Goal: Task Accomplishment & Management: Manage account settings

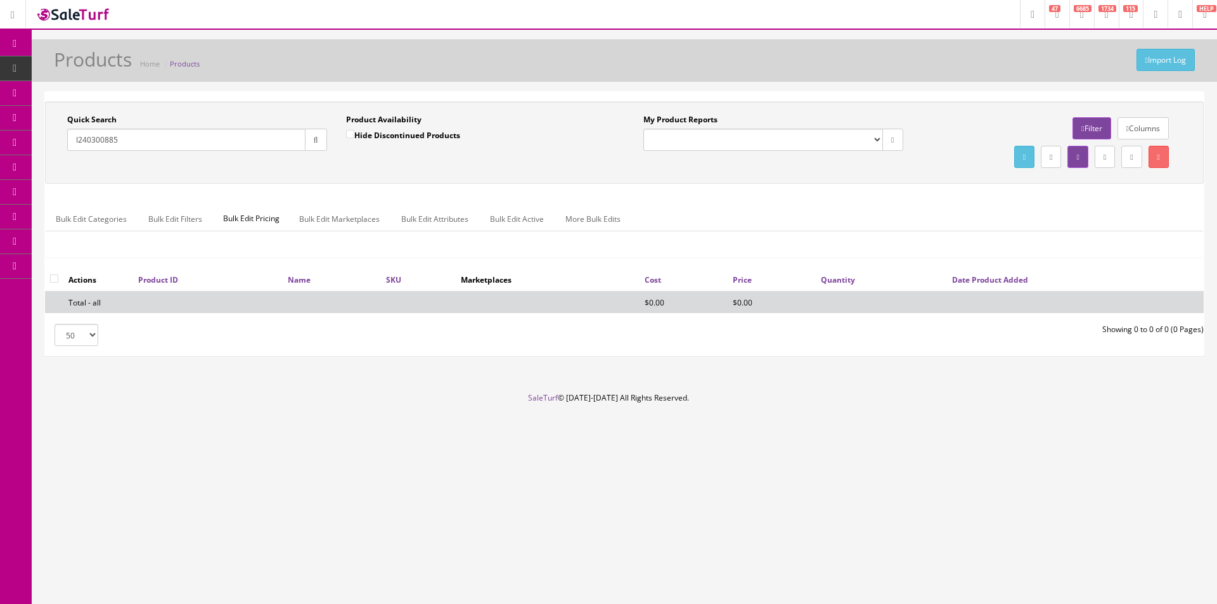
drag, startPoint x: 970, startPoint y: 588, endPoint x: 1089, endPoint y: 527, distance: 133.5
click at [970, 588] on div "Research Trends Trending on Ebay Google Trends Amazon Insights (Login Before Cl…" at bounding box center [608, 302] width 1217 height 604
click at [14, 44] on icon at bounding box center [14, 44] width 13 height 10
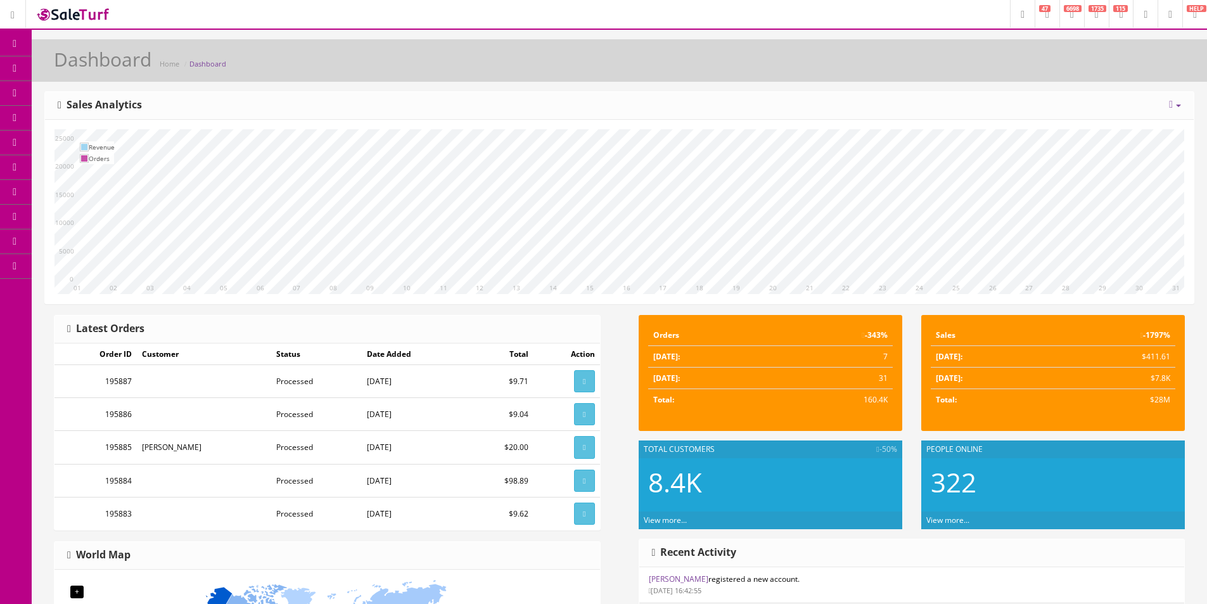
click at [826, 98] on div "Today Week Month Year Year over Year Last Year over Prior Year Sales Analytics" at bounding box center [619, 106] width 1149 height 28
click at [826, 97] on div "Today Week Month Year Year over Year Last Year over Prior Year Sales Analytics" at bounding box center [619, 106] width 1149 height 28
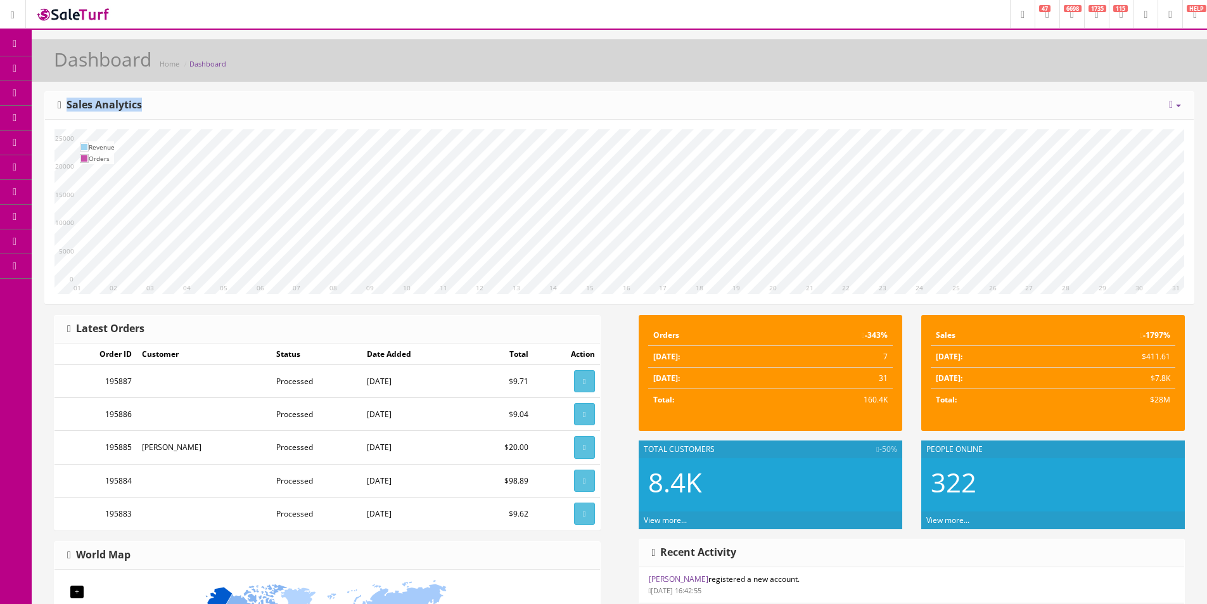
click at [826, 97] on div "Today Week Month Year Year over Year Last Year over Prior Year Sales Analytics" at bounding box center [619, 106] width 1149 height 28
drag, startPoint x: 826, startPoint y: 97, endPoint x: 978, endPoint y: 125, distance: 154.6
click at [826, 97] on div "Today Week Month Year Year over Year Last Year over Prior Year Sales Analytics" at bounding box center [619, 106] width 1149 height 28
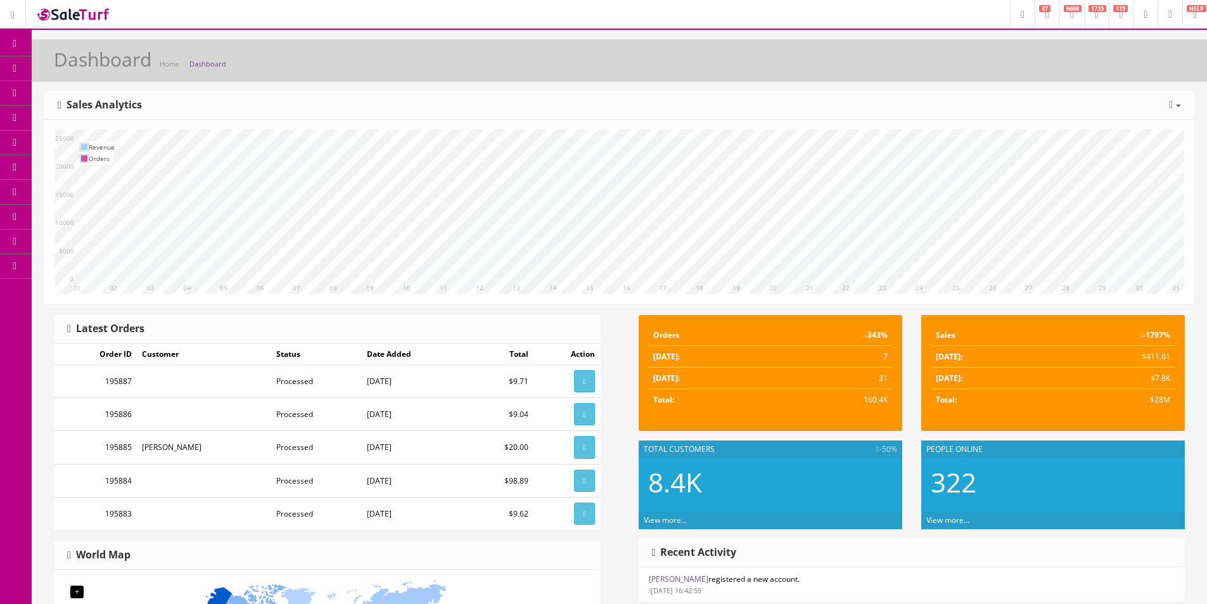
click at [6, 45] on link "Dashboard" at bounding box center [16, 44] width 32 height 25
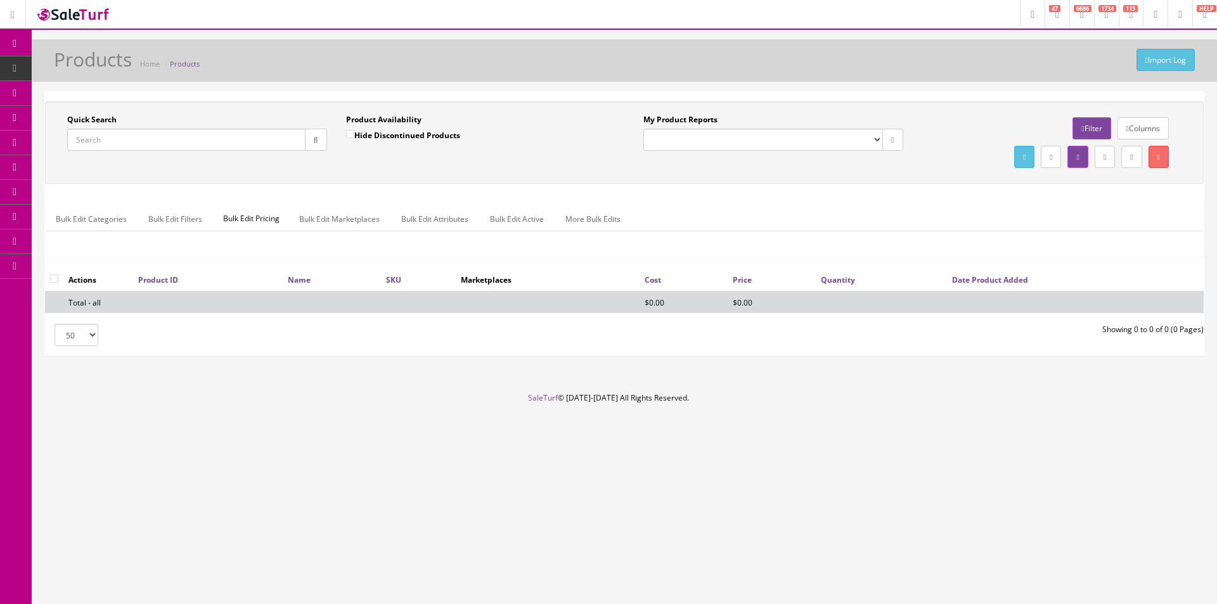
click at [74, 141] on icon at bounding box center [66, 142] width 13 height 10
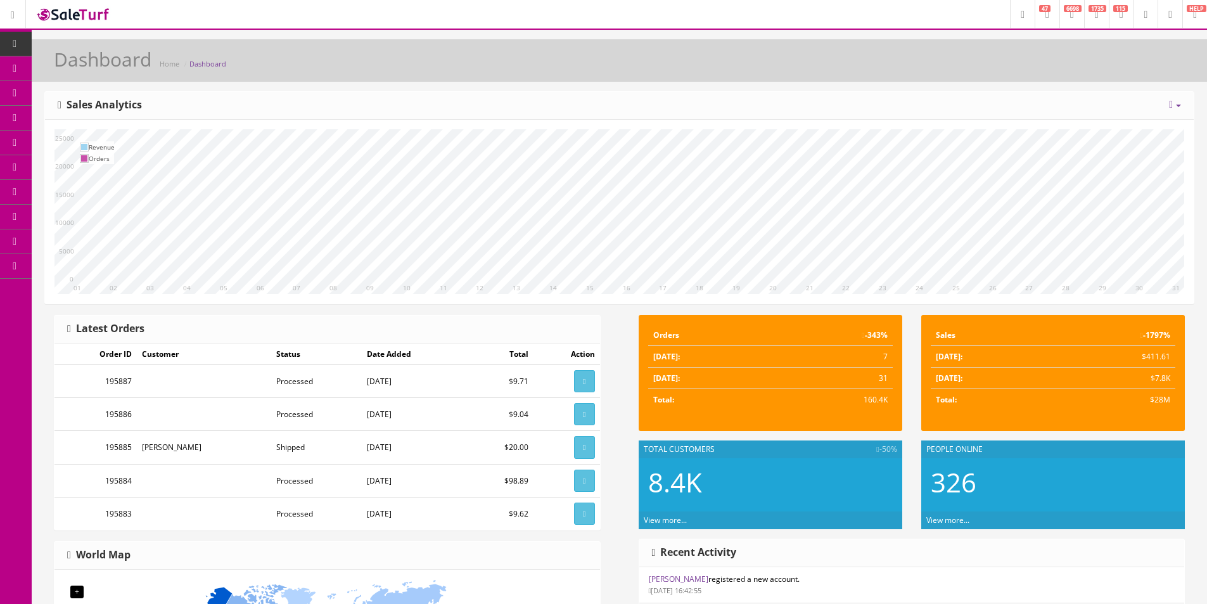
click at [80, 131] on link "Order List" at bounding box center [98, 143] width 133 height 25
click at [107, 132] on link "Order List" at bounding box center [98, 143] width 133 height 25
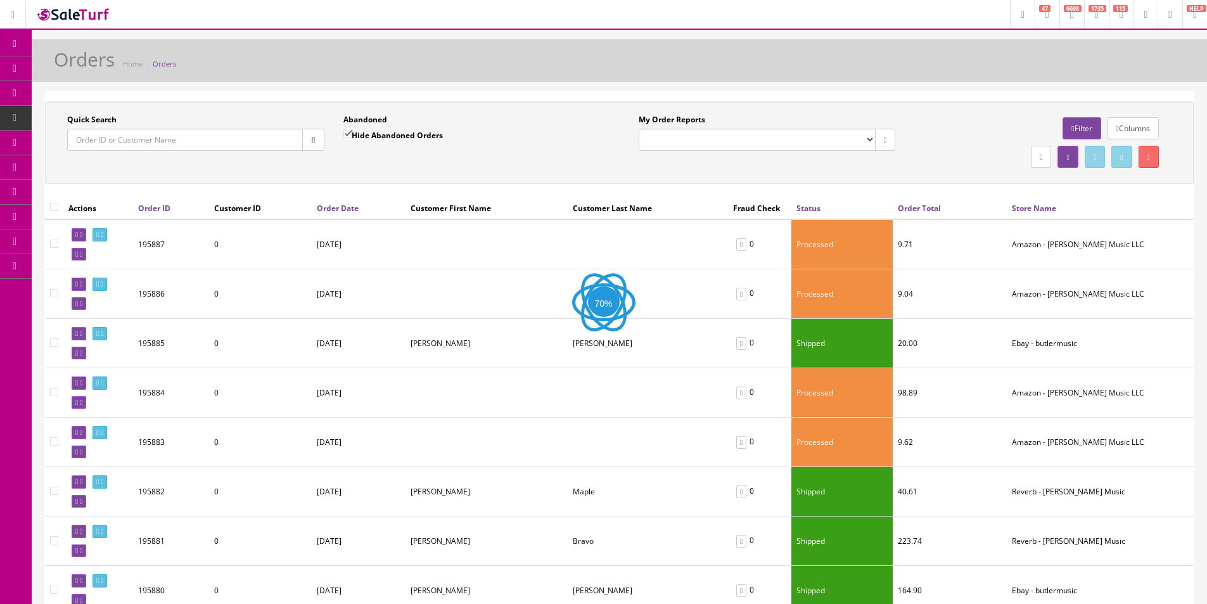
click at [674, 149] on select "Butler Music LLC Orders Pending Website Orders" at bounding box center [757, 140] width 237 height 22
select select "175"
click at [639, 129] on select "Butler Music LLC Orders Pending Website Orders" at bounding box center [757, 140] width 237 height 22
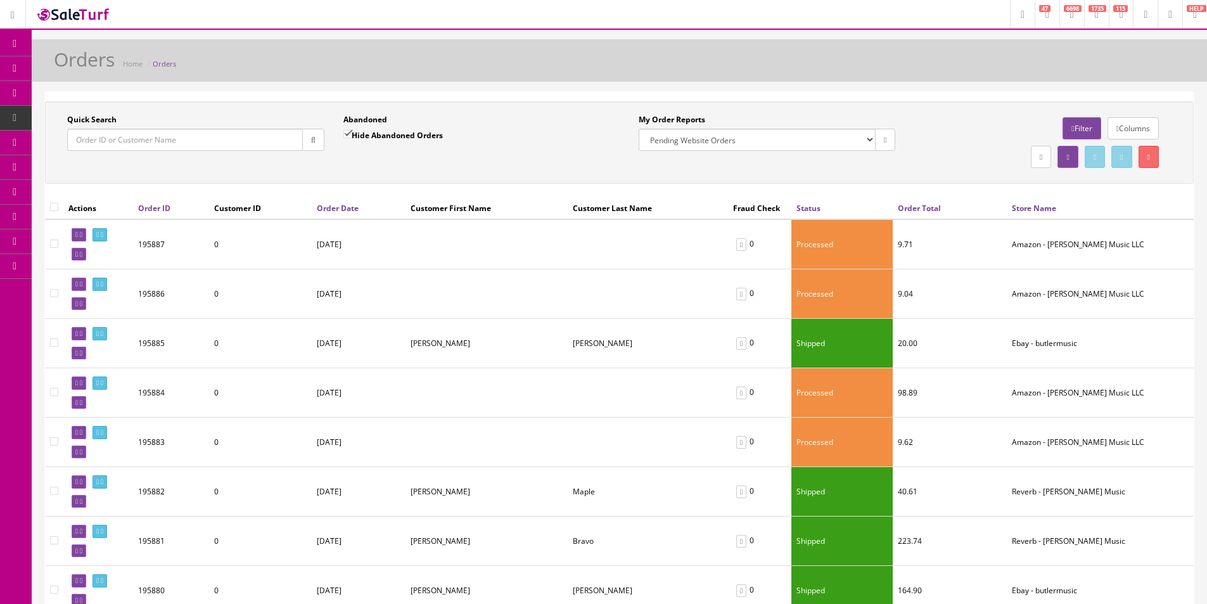
click at [660, 172] on div "Quick Search Date From Abandoned Hide Abandoned Orders Date To My Order Reports…" at bounding box center [619, 142] width 1149 height 82
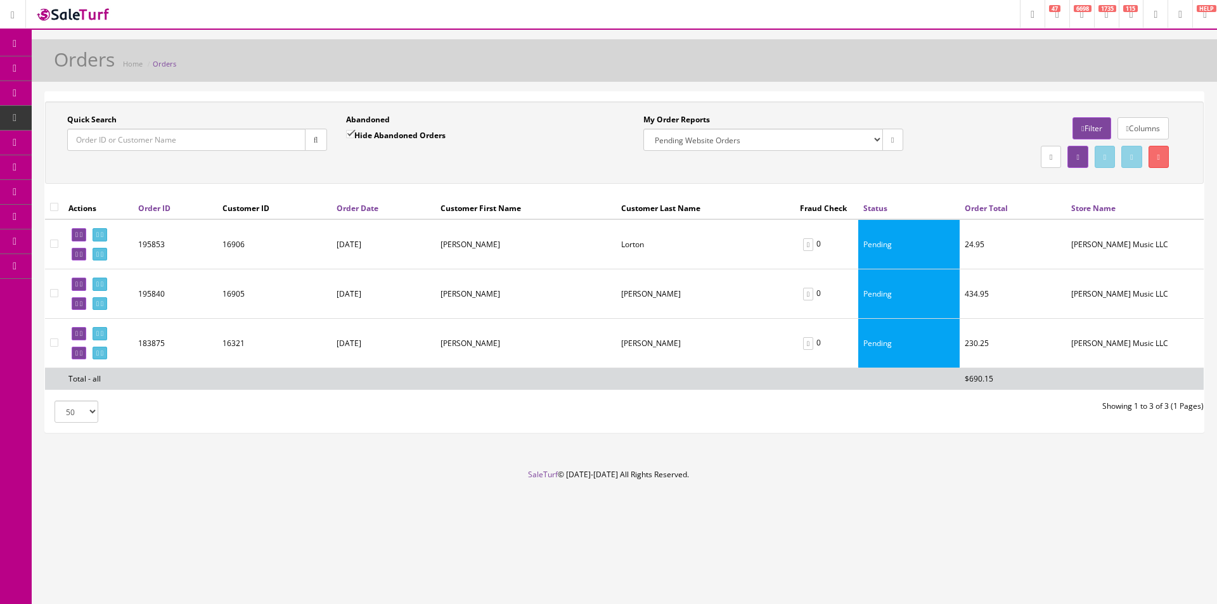
click at [321, 291] on td "16905" at bounding box center [274, 293] width 114 height 49
click at [87, 69] on span "Products" at bounding box center [90, 68] width 31 height 11
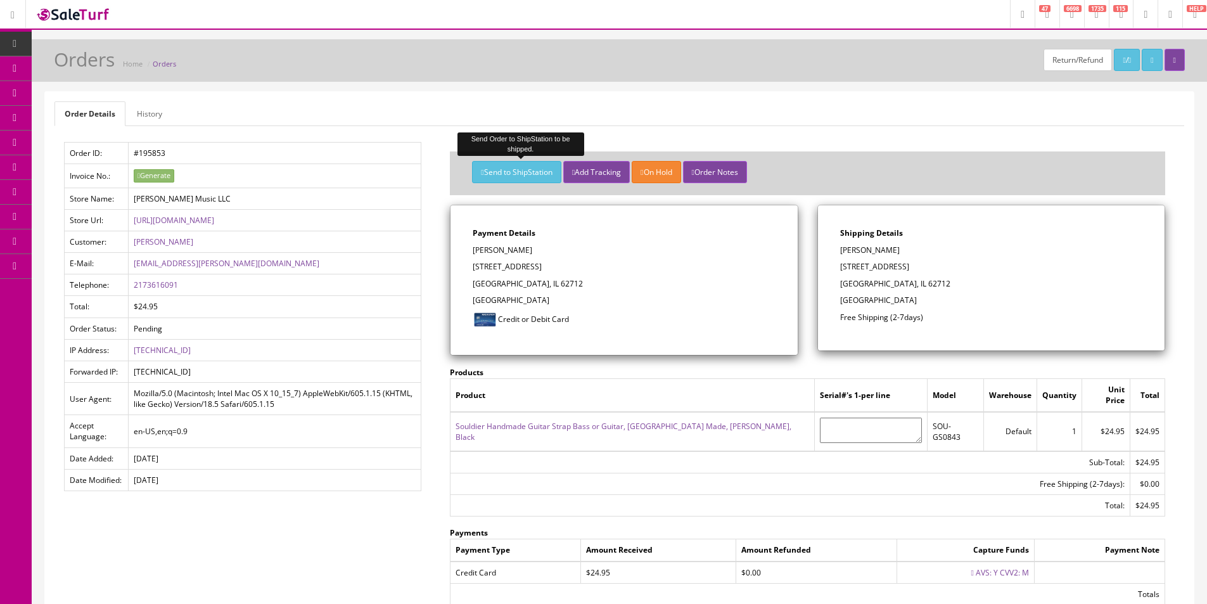
click at [532, 168] on button "Send to ShipStation" at bounding box center [516, 172] width 89 height 22
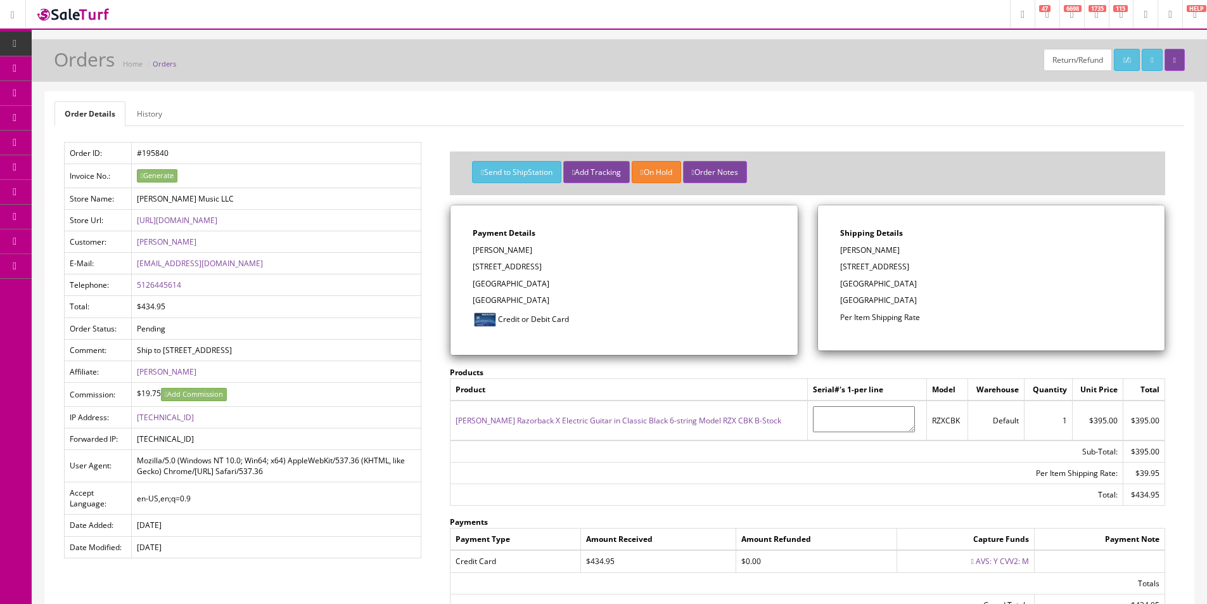
click at [651, 98] on div "Order Details History Order ID: #195840 Invoice No.: Generate Store Name: Butle…" at bounding box center [619, 385] width 1149 height 587
click at [651, 99] on div "Order Details History Order ID: #195840 Invoice No.: Generate Store Name: Butle…" at bounding box center [619, 385] width 1149 height 587
click at [566, 94] on div "Order Details History Order ID: #195840 Invoice No.: Generate Store Name: Butle…" at bounding box center [619, 385] width 1149 height 587
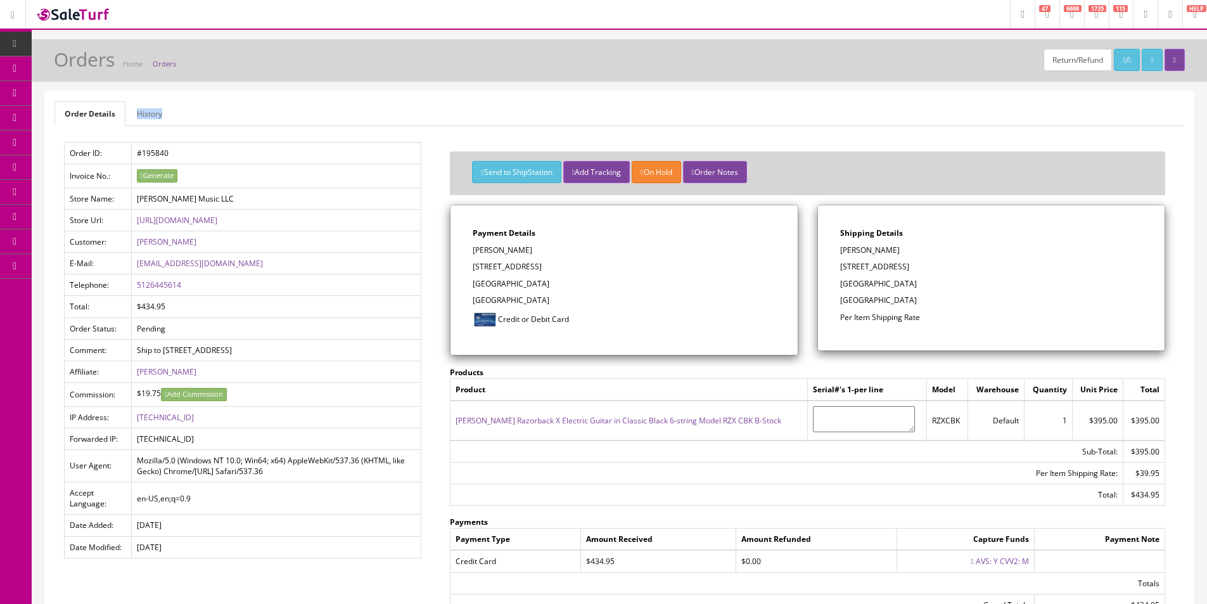
click at [566, 94] on div "Order Details History Order ID: #195840 Invoice No.: Generate Store Name: Butle…" at bounding box center [619, 385] width 1149 height 587
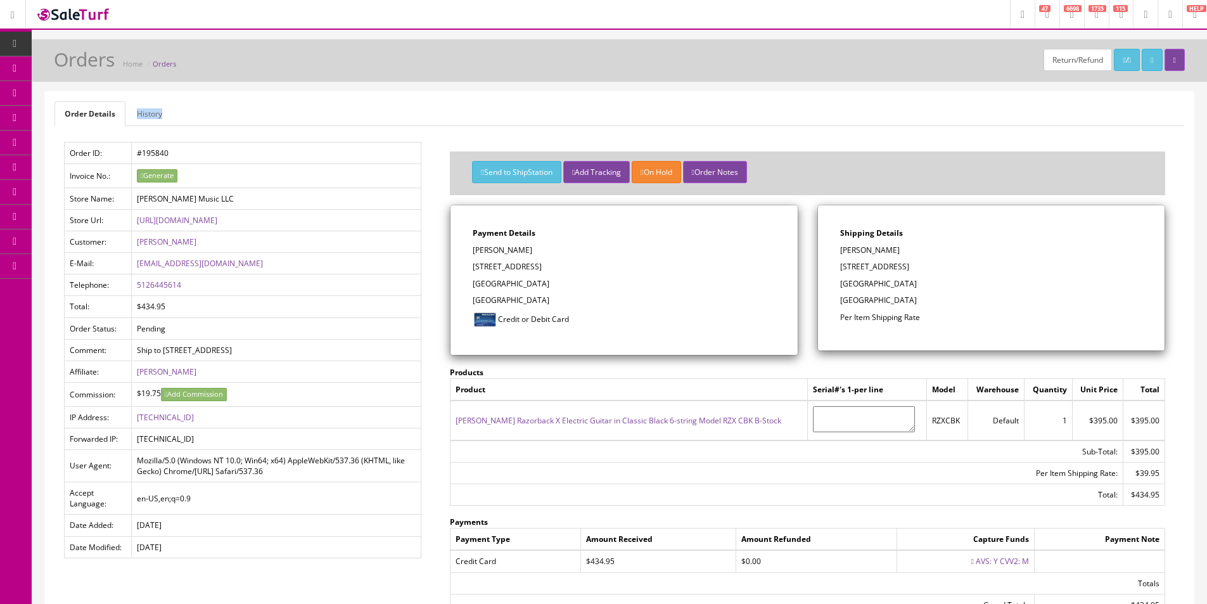
click at [566, 94] on div "Order Details History Order ID: #195840 Invoice No.: Generate Store Name: Butle…" at bounding box center [619, 385] width 1149 height 587
click at [566, 93] on div "Order Details History Order ID: #195840 Invoice No.: Generate Store Name: Butle…" at bounding box center [619, 385] width 1149 height 587
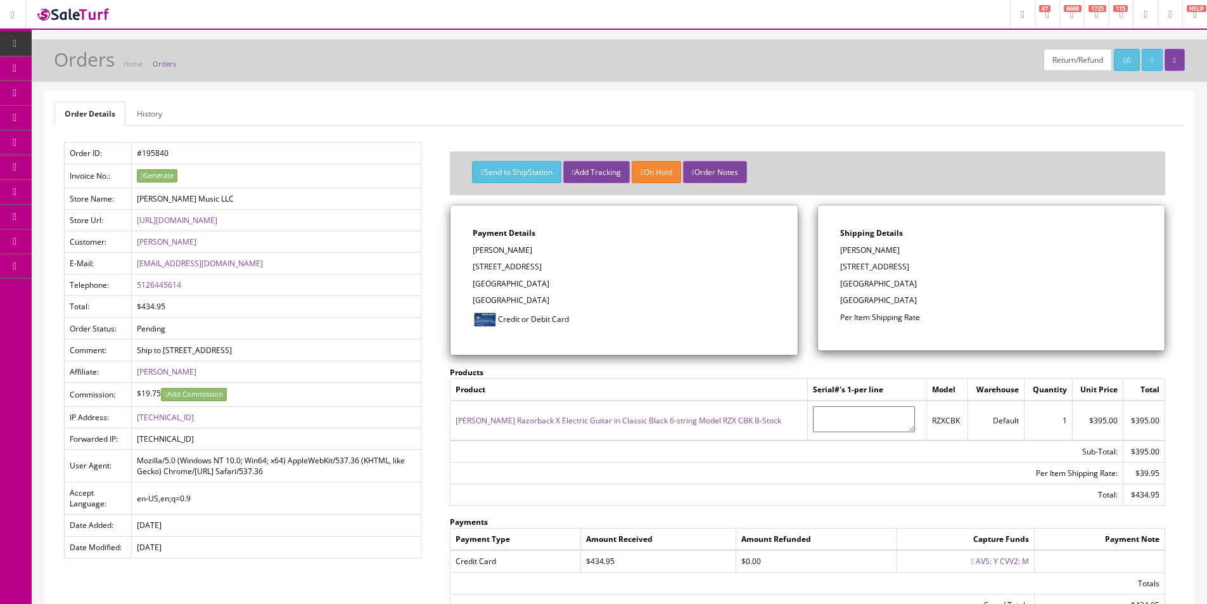
click at [571, 91] on div "Return/Refund / Orders Home Orders Order Details History Order ID: #195840 Invo…" at bounding box center [619, 377] width 1175 height 677
click at [496, 170] on button "Send to ShipStation" at bounding box center [516, 172] width 89 height 22
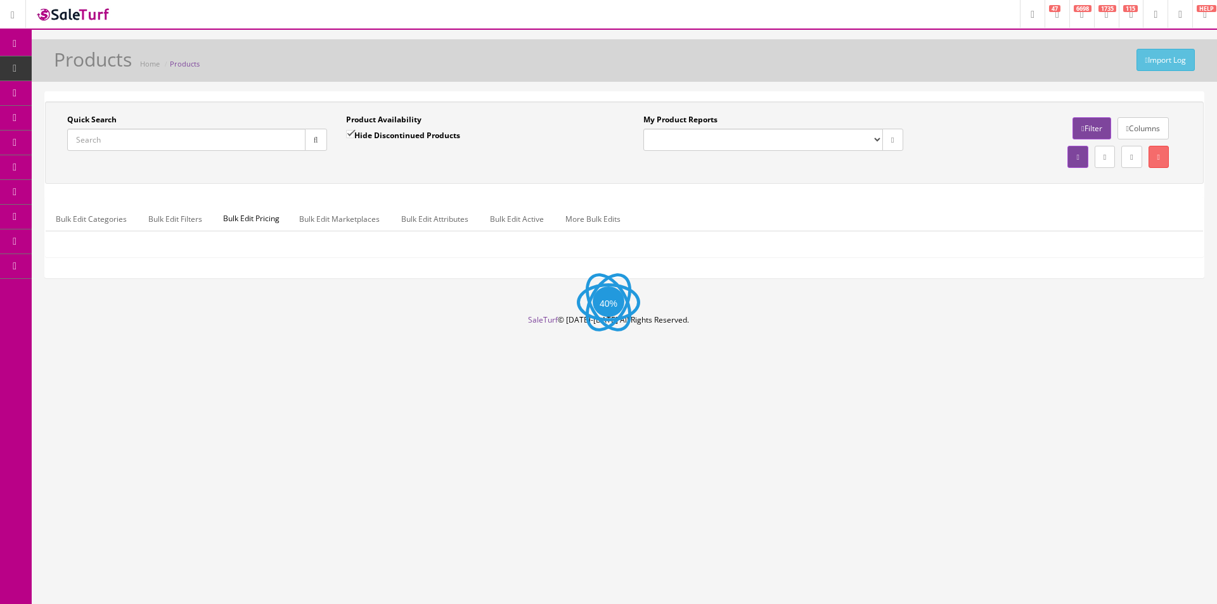
click at [189, 141] on input "Quick Search" at bounding box center [186, 140] width 238 height 22
paste input "049479-24310147"
click at [326, 139] on button "button" at bounding box center [316, 140] width 22 height 22
click at [334, 155] on div "Quick Search 049479-24310147 Date From Product Availability Hide Discontinued P…" at bounding box center [336, 137] width 576 height 46
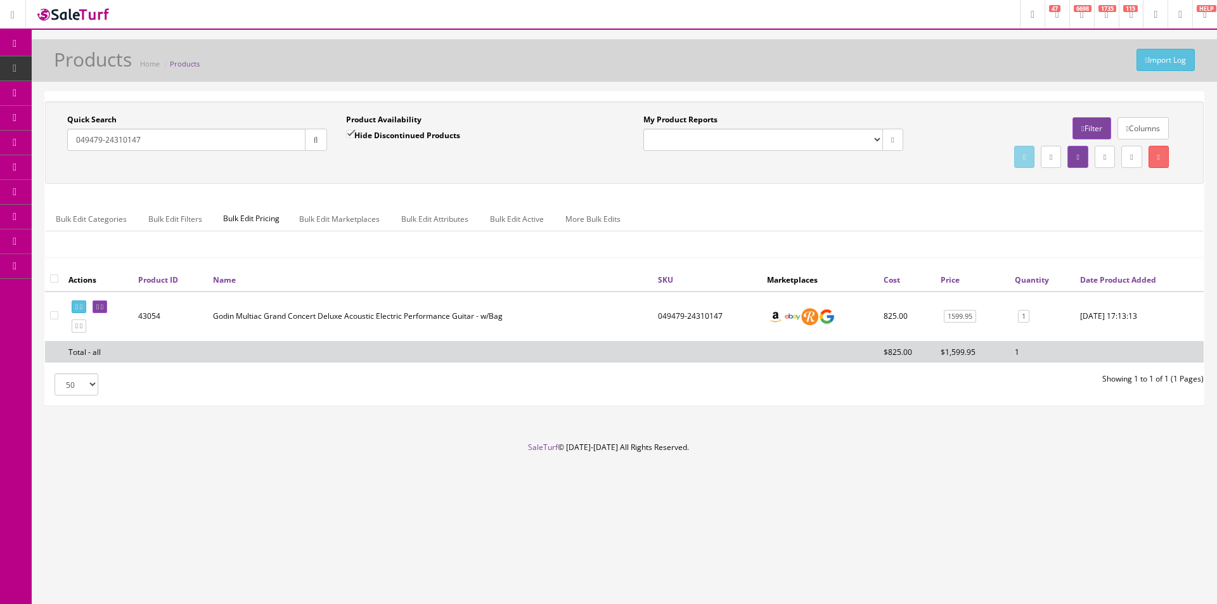
click at [274, 146] on input "049479-24310147" at bounding box center [186, 140] width 238 height 22
paste input "51786-000204"
click at [879, 230] on ul "Bulk Edit Categories Bulk Edit Filters Bulk Edit Pricing Bulk Edit Marketplaces…" at bounding box center [624, 219] width 1157 height 25
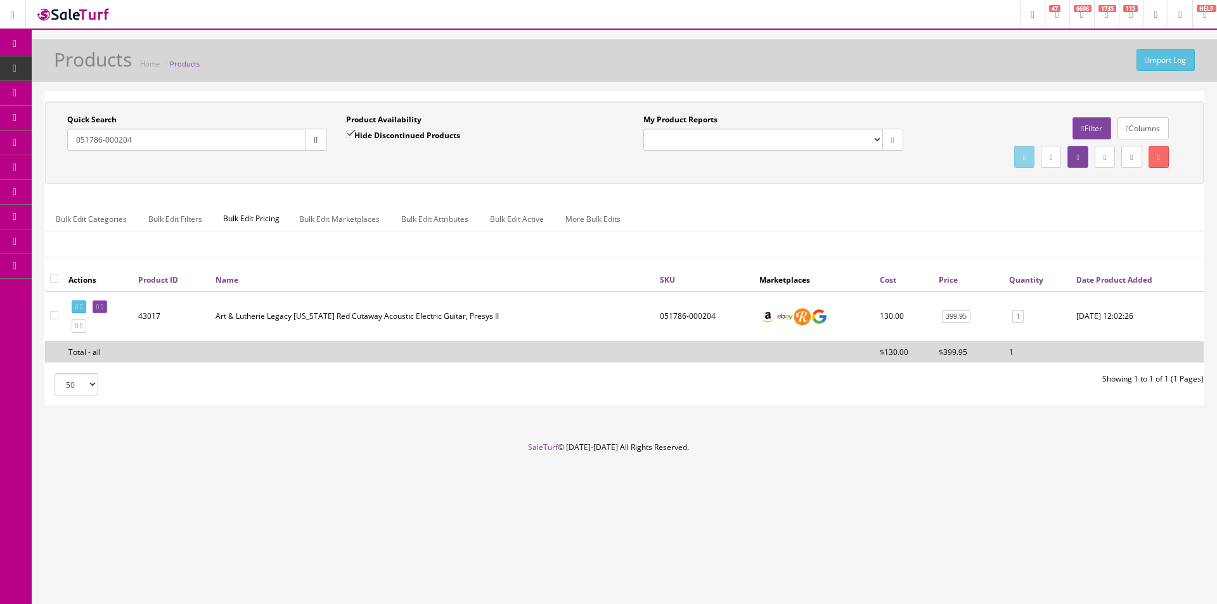
click at [879, 230] on ul "Bulk Edit Categories Bulk Edit Filters Bulk Edit Pricing Bulk Edit Marketplaces…" at bounding box center [624, 219] width 1157 height 25
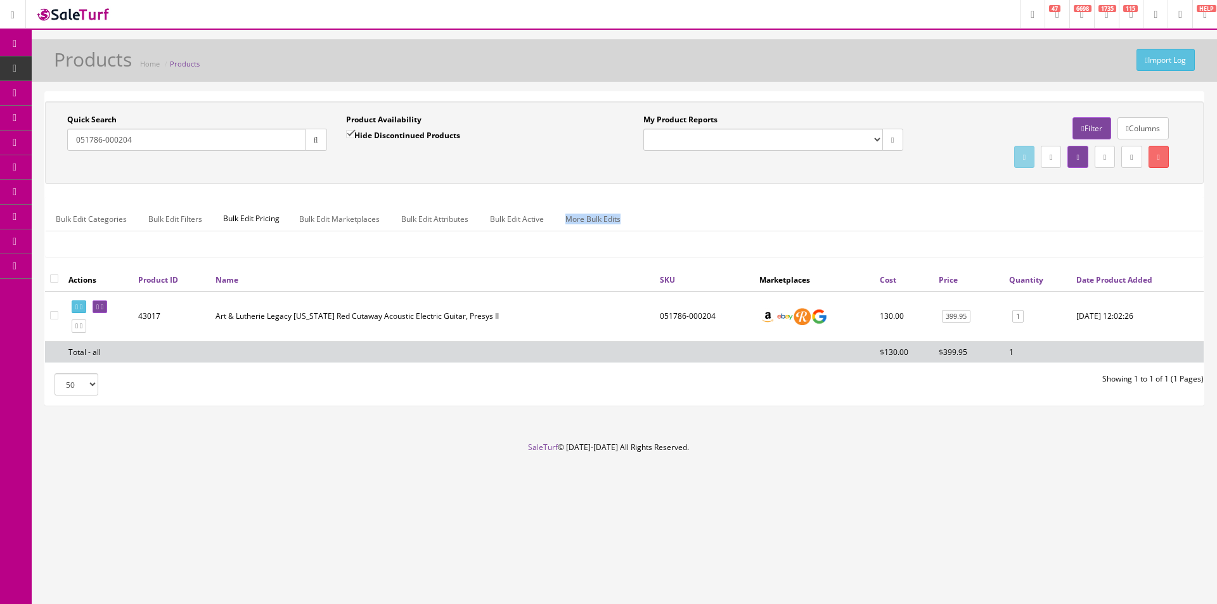
click at [879, 230] on ul "Bulk Edit Categories Bulk Edit Filters Bulk Edit Pricing Bulk Edit Marketplaces…" at bounding box center [624, 219] width 1157 height 25
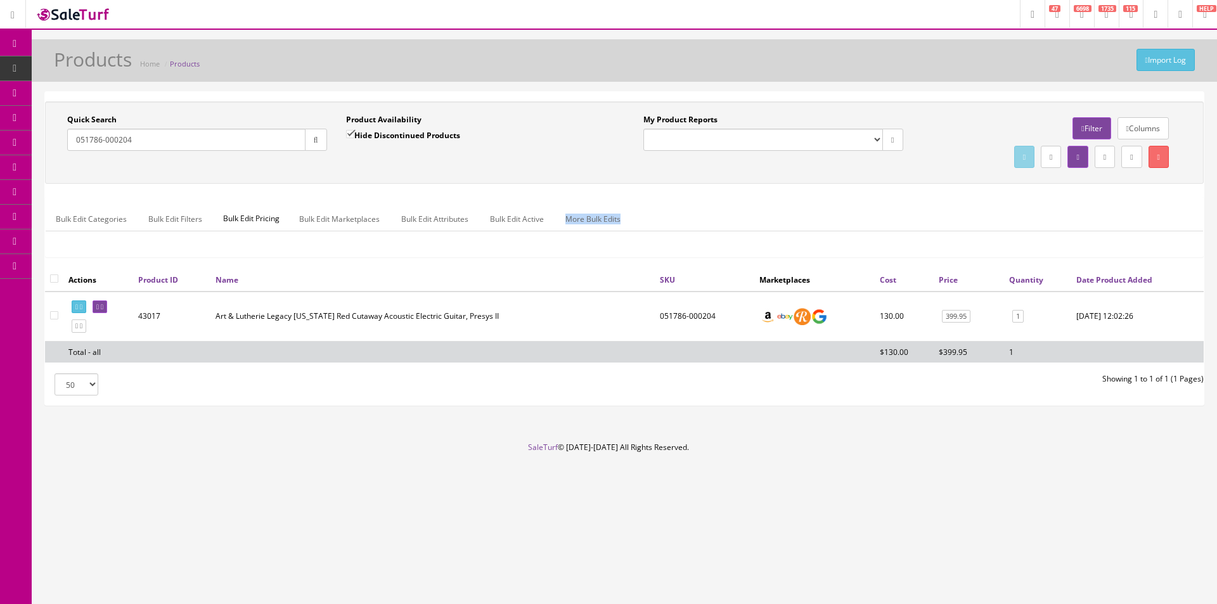
click at [879, 229] on ul "Bulk Edit Categories Bulk Edit Filters Bulk Edit Pricing Bulk Edit Marketplaces…" at bounding box center [624, 219] width 1157 height 25
click at [879, 228] on ul "Bulk Edit Categories Bulk Edit Filters Bulk Edit Pricing Bulk Edit Marketplaces…" at bounding box center [624, 219] width 1157 height 25
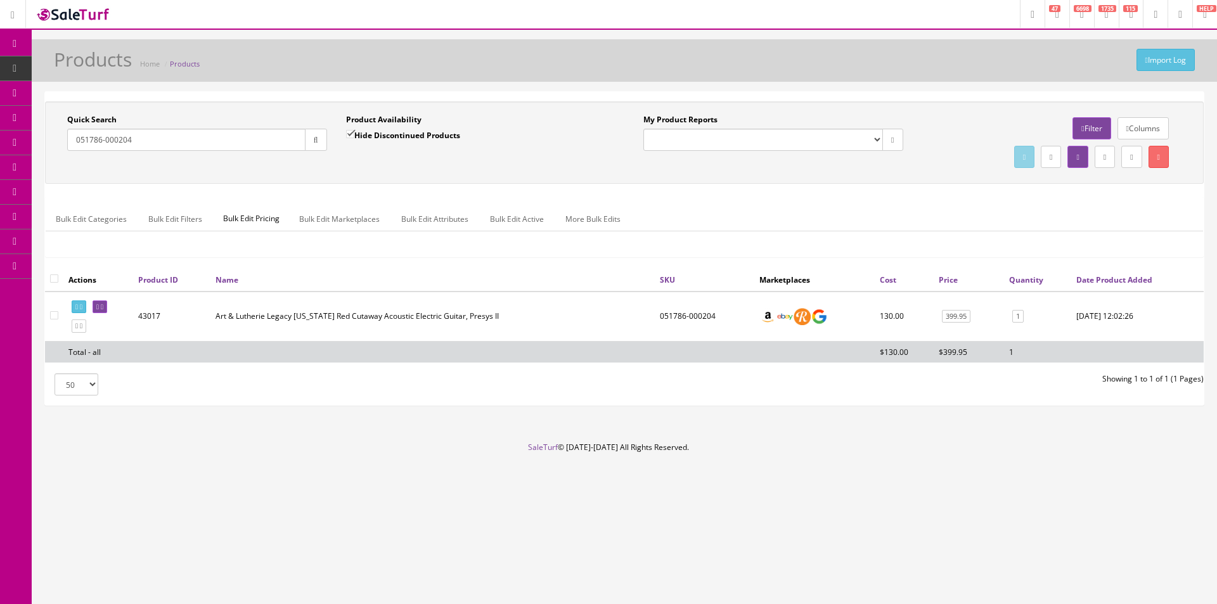
click at [186, 149] on input "051786-000204" at bounding box center [186, 140] width 238 height 22
click at [186, 148] on input "051786-000204" at bounding box center [186, 140] width 238 height 22
type input "1702T"
